Goal: Task Accomplishment & Management: Complete application form

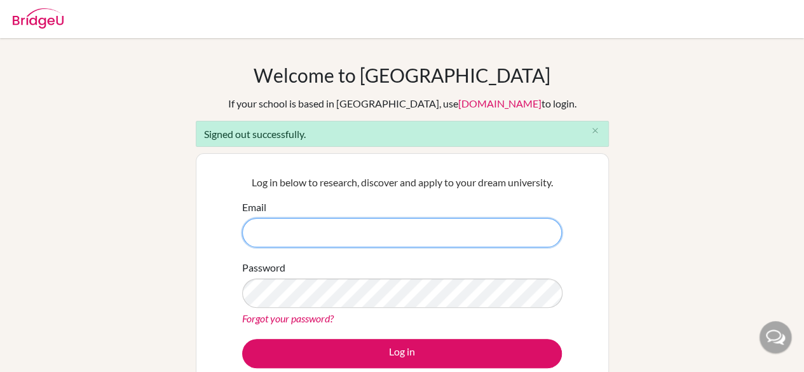
click at [347, 229] on input "Email" at bounding box center [402, 232] width 320 height 29
type input "[EMAIL_ADDRESS][DOMAIN_NAME]"
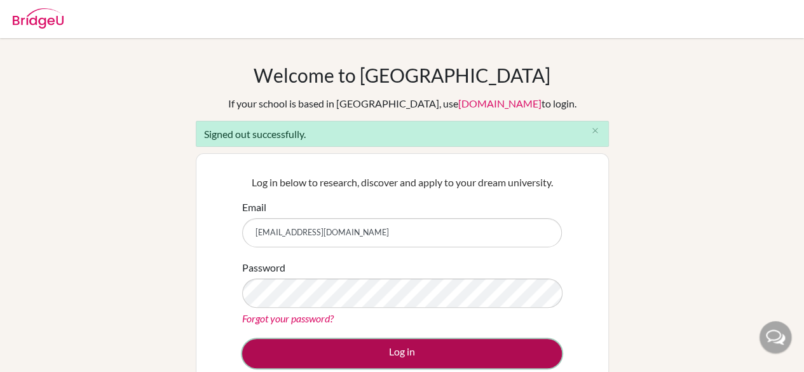
click at [314, 344] on button "Log in" at bounding box center [402, 353] width 320 height 29
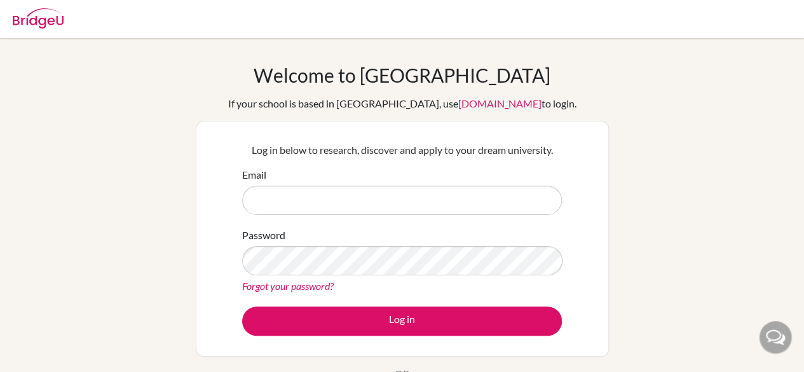
drag, startPoint x: 0, startPoint y: 0, endPoint x: 364, endPoint y: 192, distance: 411.2
click at [364, 192] on input "Email" at bounding box center [402, 200] width 320 height 29
type input "[EMAIL_ADDRESS][DOMAIN_NAME]"
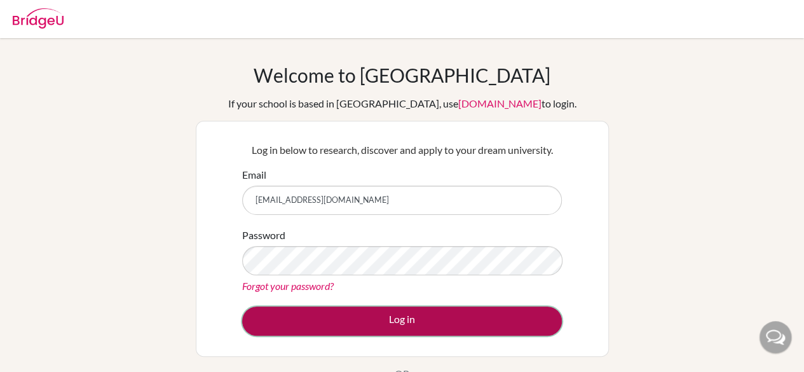
click at [317, 324] on button "Log in" at bounding box center [402, 320] width 320 height 29
